Goal: Information Seeking & Learning: Learn about a topic

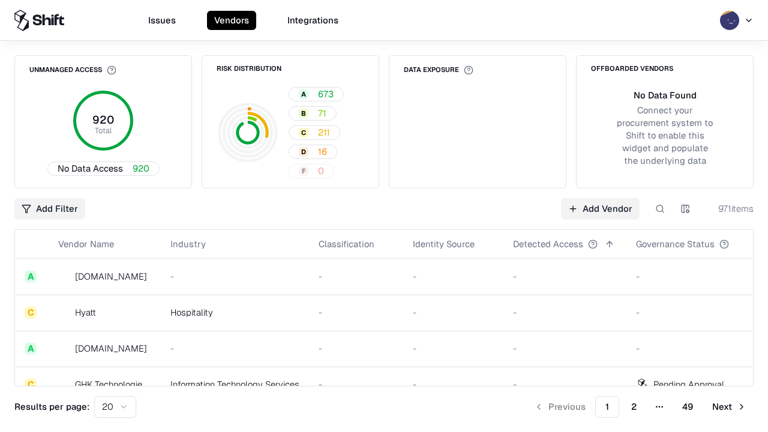
click at [384, 216] on div "Add Filter Add Vendor 971 items" at bounding box center [383, 209] width 739 height 22
click at [50, 209] on html "Issues Vendors Integrations Unmanaged Access 920 Total No Data Access 920 Risk …" at bounding box center [384, 216] width 768 height 432
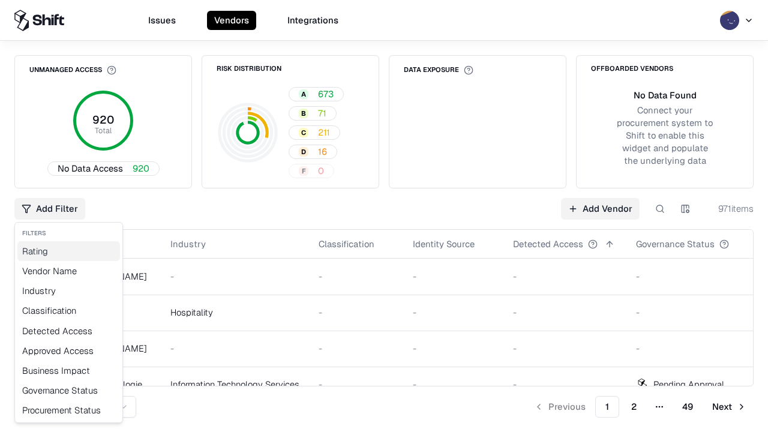
click at [68, 251] on div "Rating" at bounding box center [68, 251] width 103 height 20
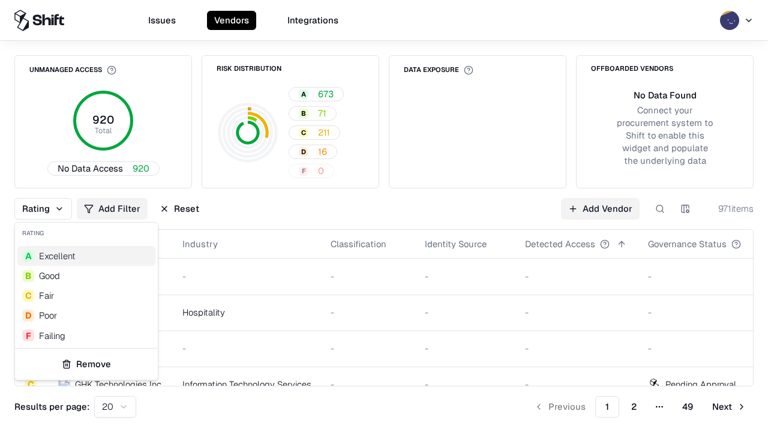
click at [384, 216] on html "Issues Vendors Integrations Unmanaged Access 920 Total No Data Access 920 Risk …" at bounding box center [384, 216] width 768 height 432
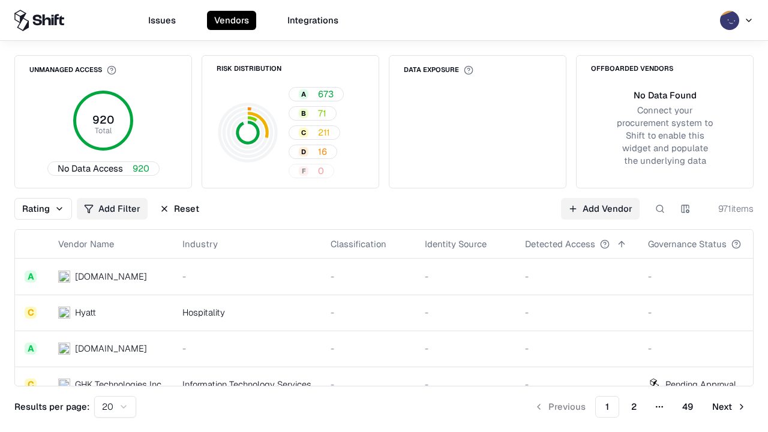
click at [384, 216] on div "Rating Add Filter Reset Add Vendor 971 items" at bounding box center [383, 209] width 739 height 22
click at [179, 209] on button "Reset" at bounding box center [179, 209] width 54 height 22
click at [384, 216] on div "Add Filter Add Vendor 971 items" at bounding box center [383, 209] width 739 height 22
click at [50, 209] on html "Issues Vendors Integrations Unmanaged Access 920 Total No Data Access 920 Risk …" at bounding box center [384, 216] width 768 height 432
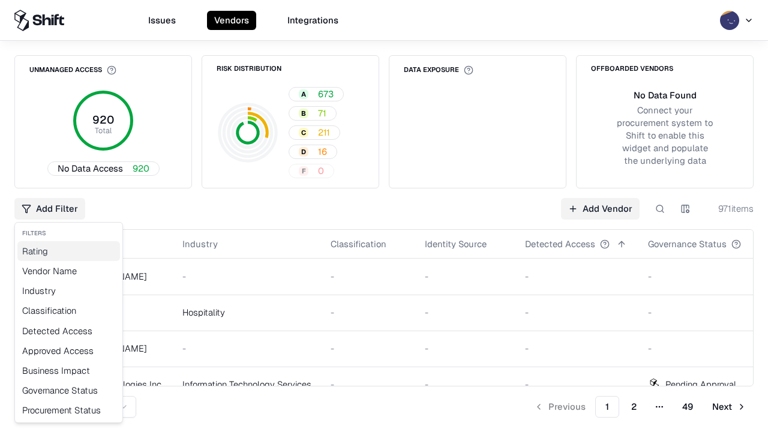
click at [68, 251] on div "Rating" at bounding box center [68, 251] width 103 height 20
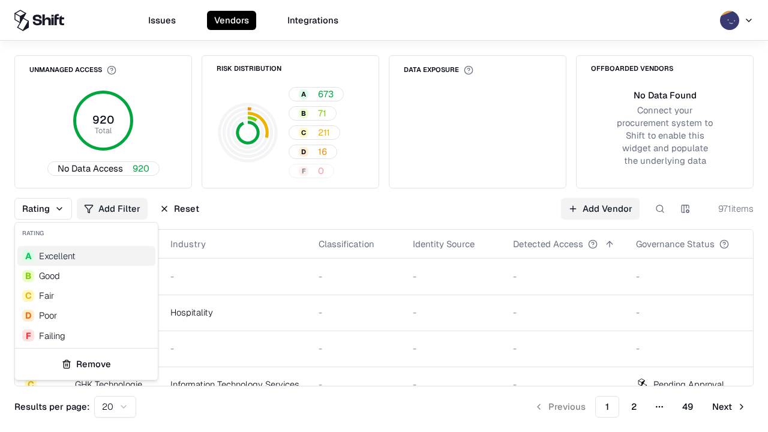
click at [86, 315] on div "D Poor" at bounding box center [86, 315] width 138 height 20
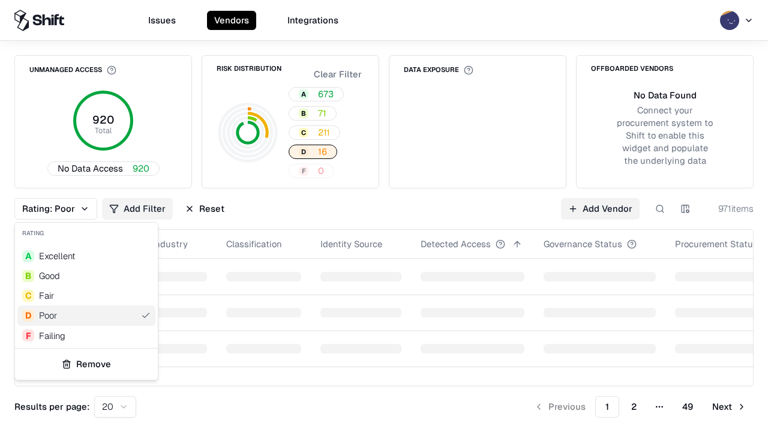
click at [384, 216] on html "Issues Vendors Integrations Unmanaged Access 920 Total No Data Access 920 Risk …" at bounding box center [384, 216] width 768 height 432
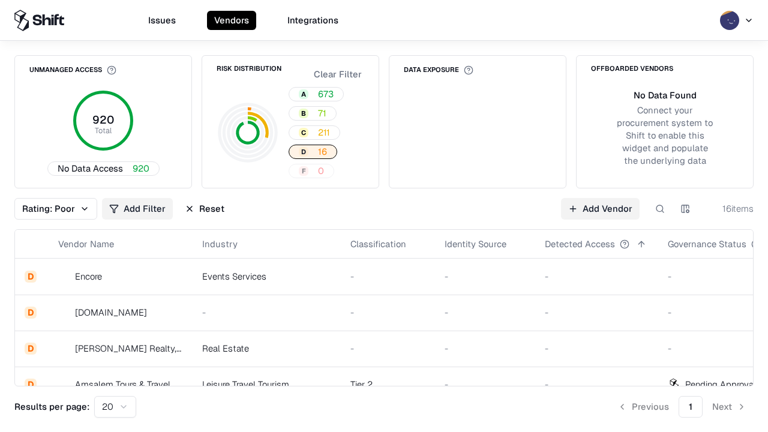
click at [384, 216] on div "Rating: Poor Add Filter Reset Add Vendor 16 items" at bounding box center [383, 209] width 739 height 22
click at [205, 209] on button "Reset" at bounding box center [205, 209] width 54 height 22
click at [384, 216] on div "Add Filter Add Vendor 16 items" at bounding box center [383, 209] width 739 height 22
click at [50, 209] on html "Issues Vendors Integrations Unmanaged Access 920 Total No Data Access 920 Risk …" at bounding box center [384, 216] width 768 height 432
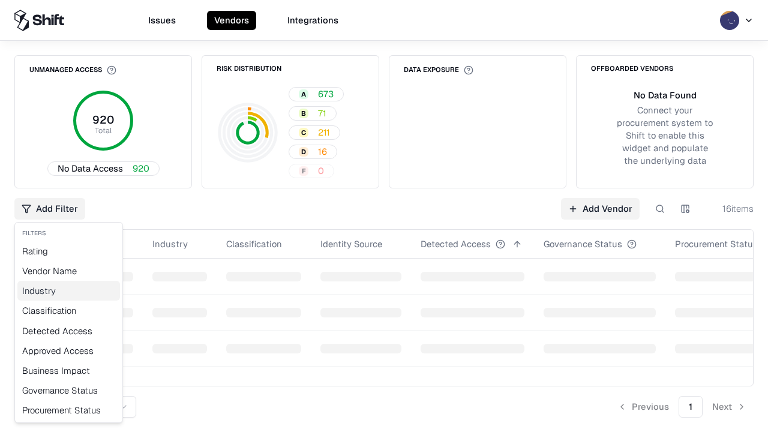
click at [68, 290] on div "Industry" at bounding box center [68, 291] width 103 height 20
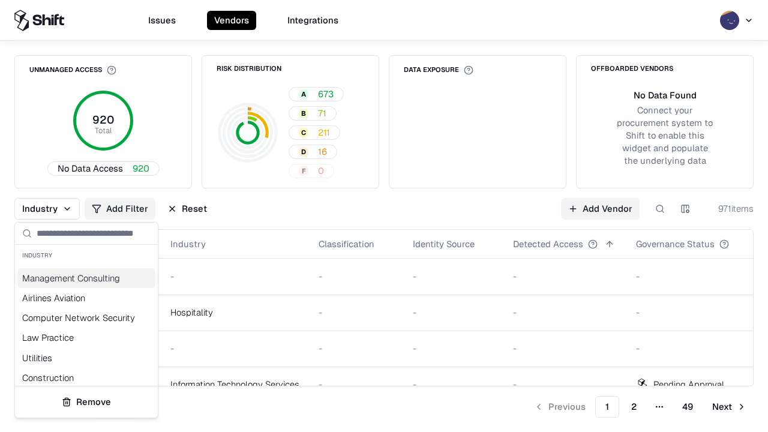
click at [384, 216] on html "Issues Vendors Integrations Unmanaged Access 920 Total No Data Access 920 Risk …" at bounding box center [384, 216] width 768 height 432
click at [384, 216] on div "Industry Add Filter Reset Add Vendor 971 items" at bounding box center [383, 209] width 739 height 22
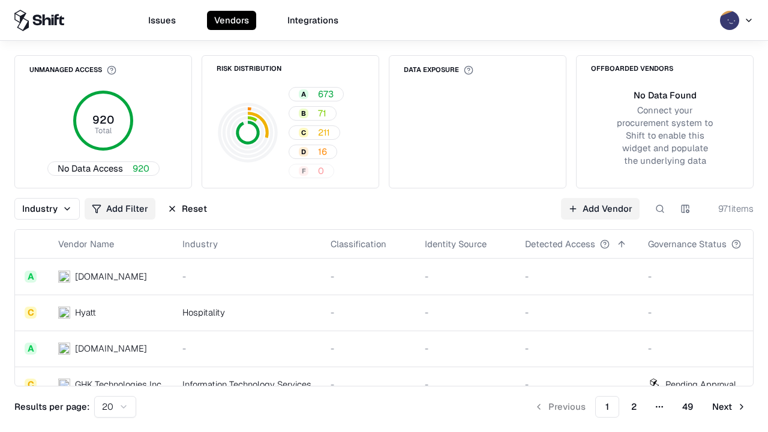
click at [187, 209] on button "Reset" at bounding box center [187, 209] width 54 height 22
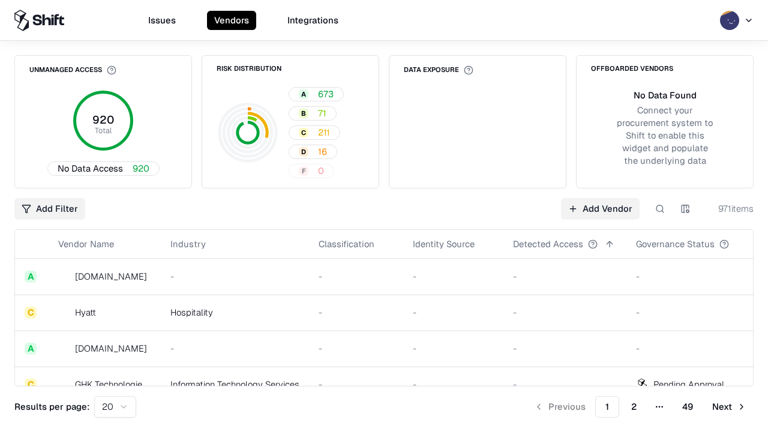
click at [384, 216] on div "Add Filter Add Vendor 971 items" at bounding box center [383, 209] width 739 height 22
click at [50, 209] on html "Issues Vendors Integrations Unmanaged Access 920 Total No Data Access 920 Risk …" at bounding box center [384, 216] width 768 height 432
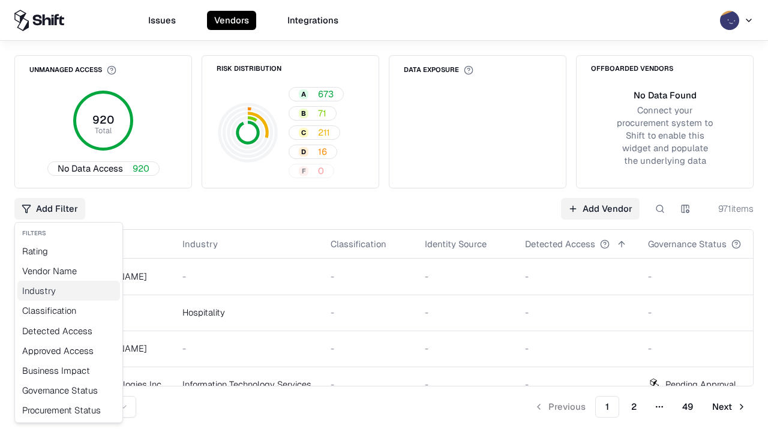
click at [68, 290] on div "Industry" at bounding box center [68, 291] width 103 height 20
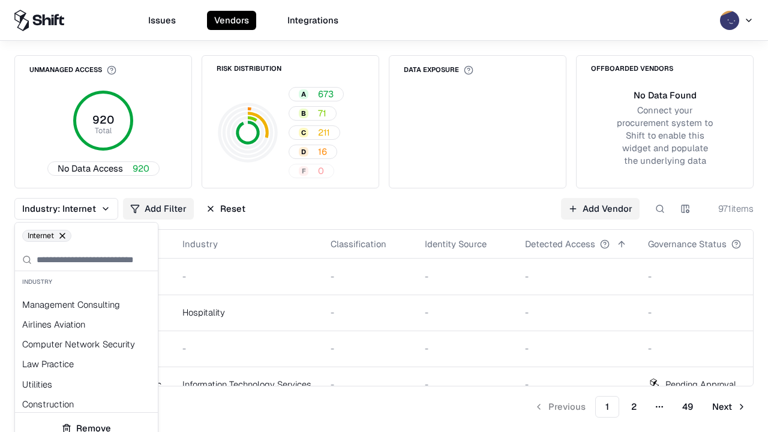
scroll to position [703, 0]
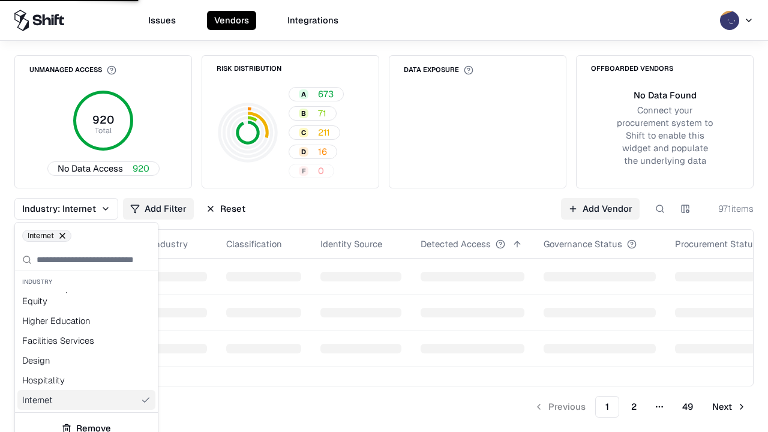
click at [384, 216] on html "Issues Vendors Integrations Unmanaged Access 920 Total No Data Access 920 Risk …" at bounding box center [384, 216] width 768 height 432
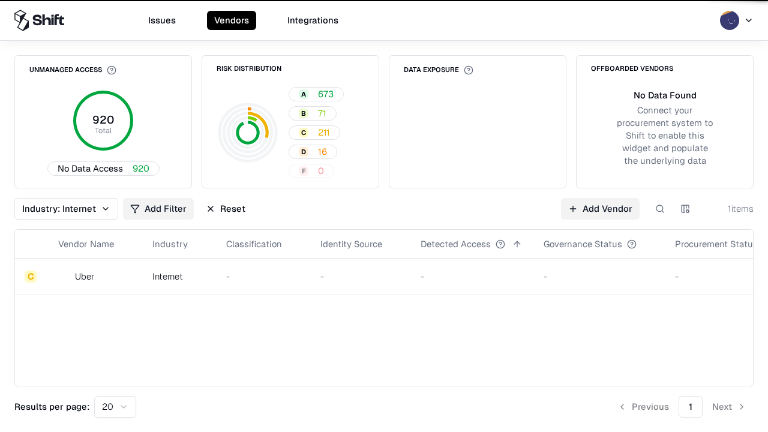
click at [384, 216] on div "Industry: Internet Add Filter Reset Add Vendor 1 items" at bounding box center [383, 209] width 739 height 22
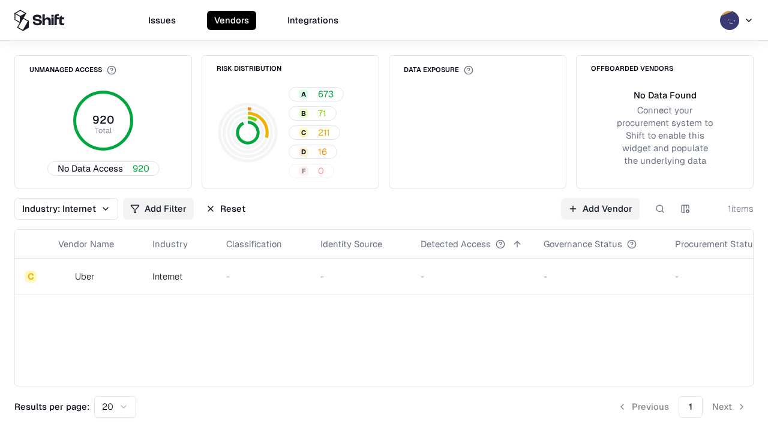
click at [226, 209] on button "Reset" at bounding box center [226, 209] width 54 height 22
click at [384, 216] on div "Add Filter Add Vendor 1 items" at bounding box center [383, 209] width 739 height 22
click at [50, 209] on html "Issues Vendors Integrations Unmanaged Access 920 Total No Data Access 920 Risk …" at bounding box center [384, 216] width 768 height 432
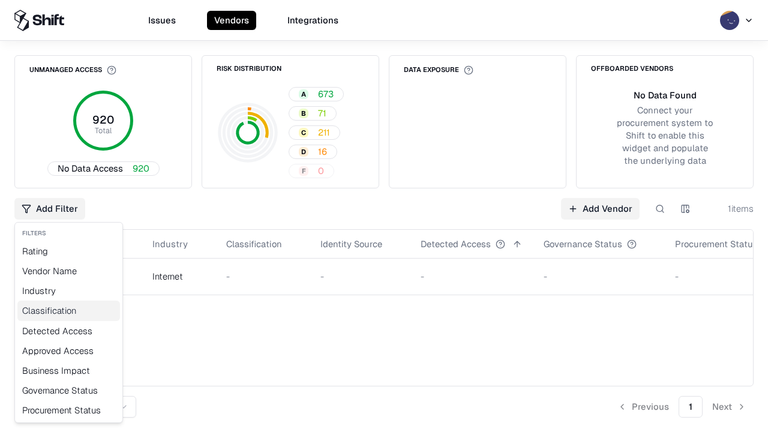
click at [68, 310] on div "Classification" at bounding box center [68, 310] width 103 height 20
